Goal: Information Seeking & Learning: Check status

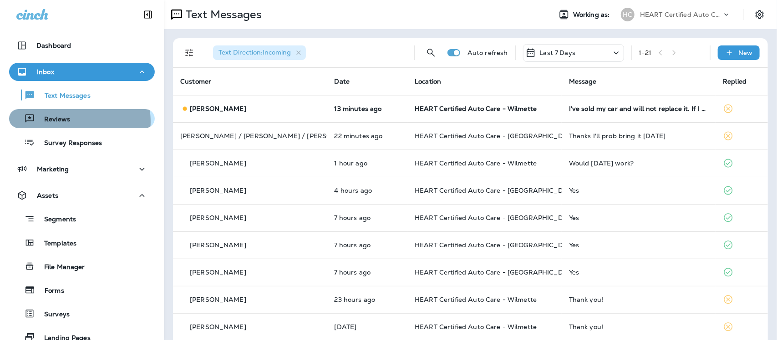
click at [65, 122] on p "Reviews" at bounding box center [52, 120] width 35 height 9
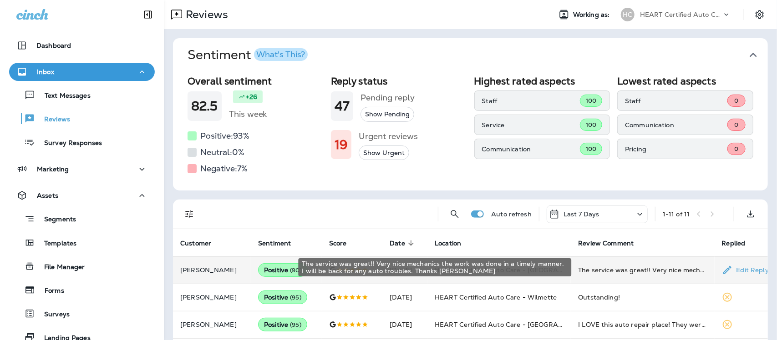
scroll to position [57, 0]
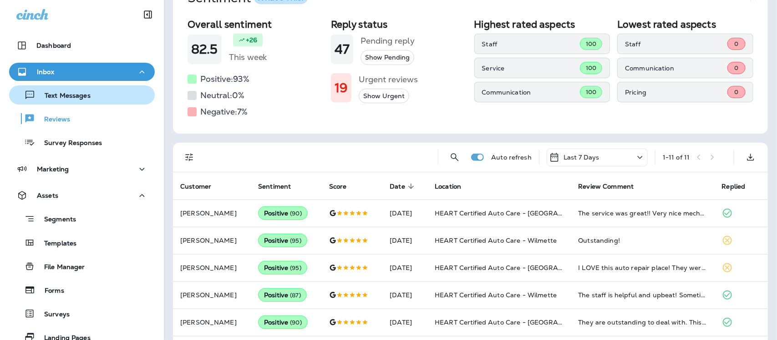
click at [73, 96] on p "Text Messages" at bounding box center [62, 96] width 55 height 9
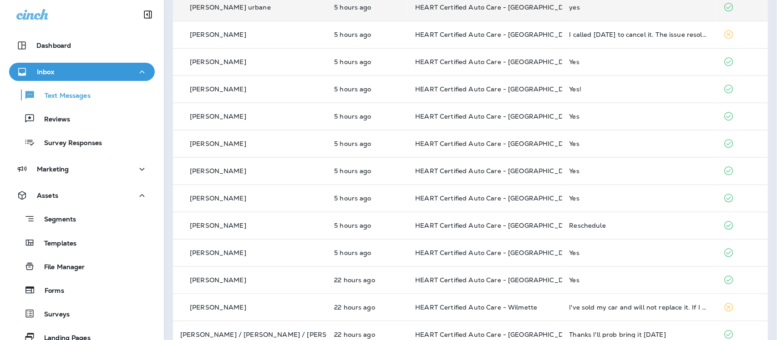
scroll to position [284, 0]
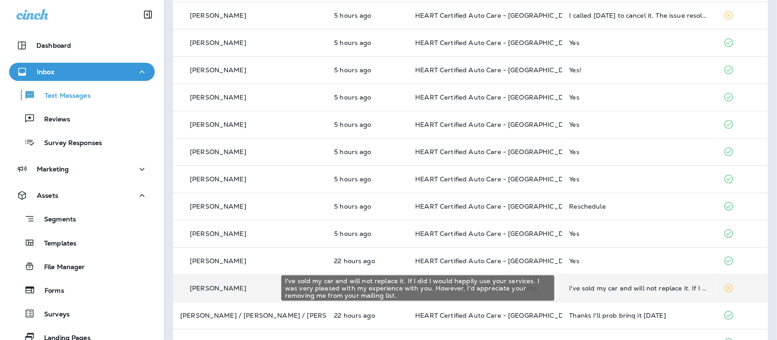
click at [579, 285] on div "I've sold my car and will not replace it. If I did I would happily use your ser…" at bounding box center [638, 288] width 139 height 7
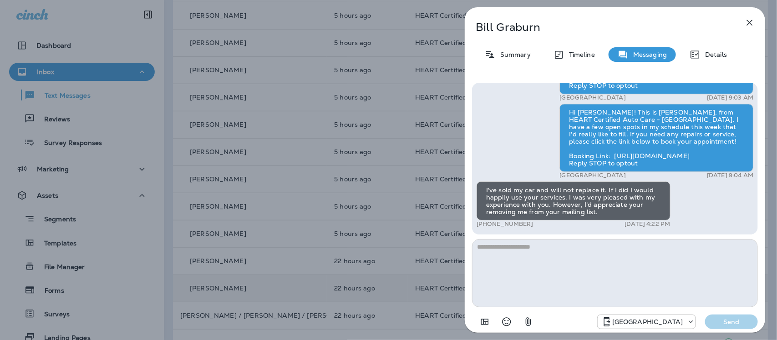
click at [747, 21] on icon "button" at bounding box center [749, 22] width 11 height 11
